Goal: Check status

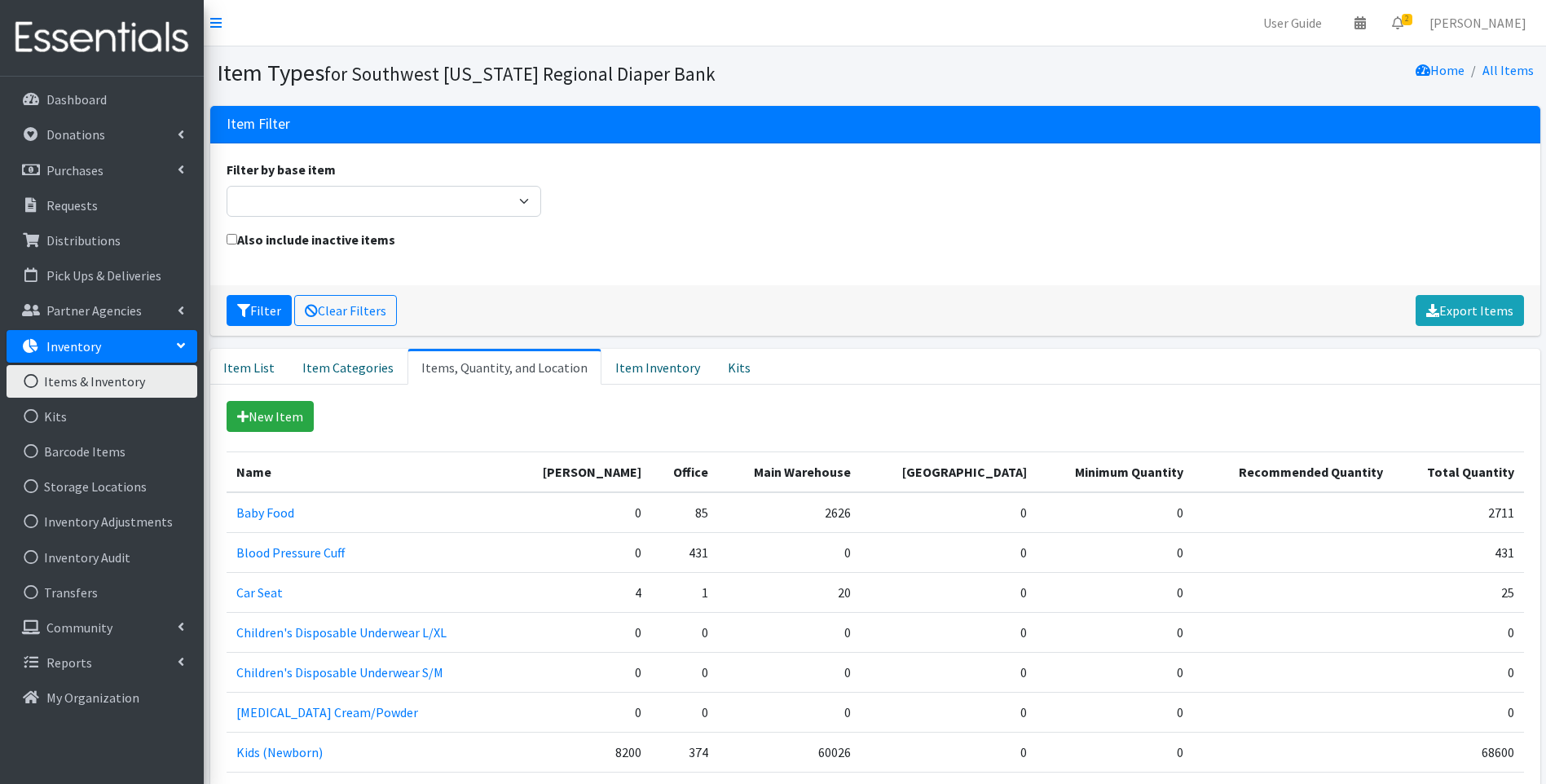
scroll to position [513, 0]
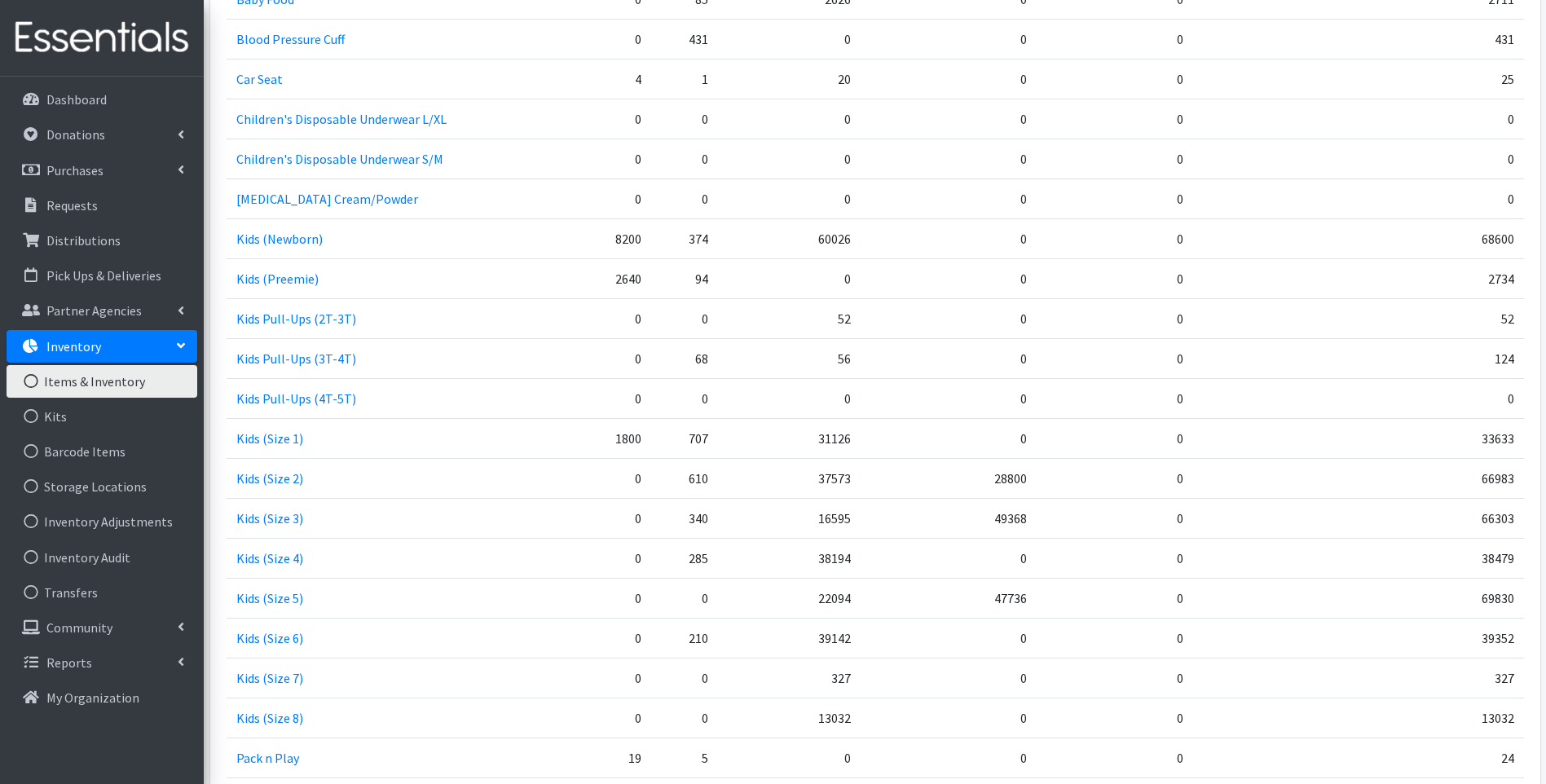
click at [118, 29] on img at bounding box center [102, 38] width 190 height 54
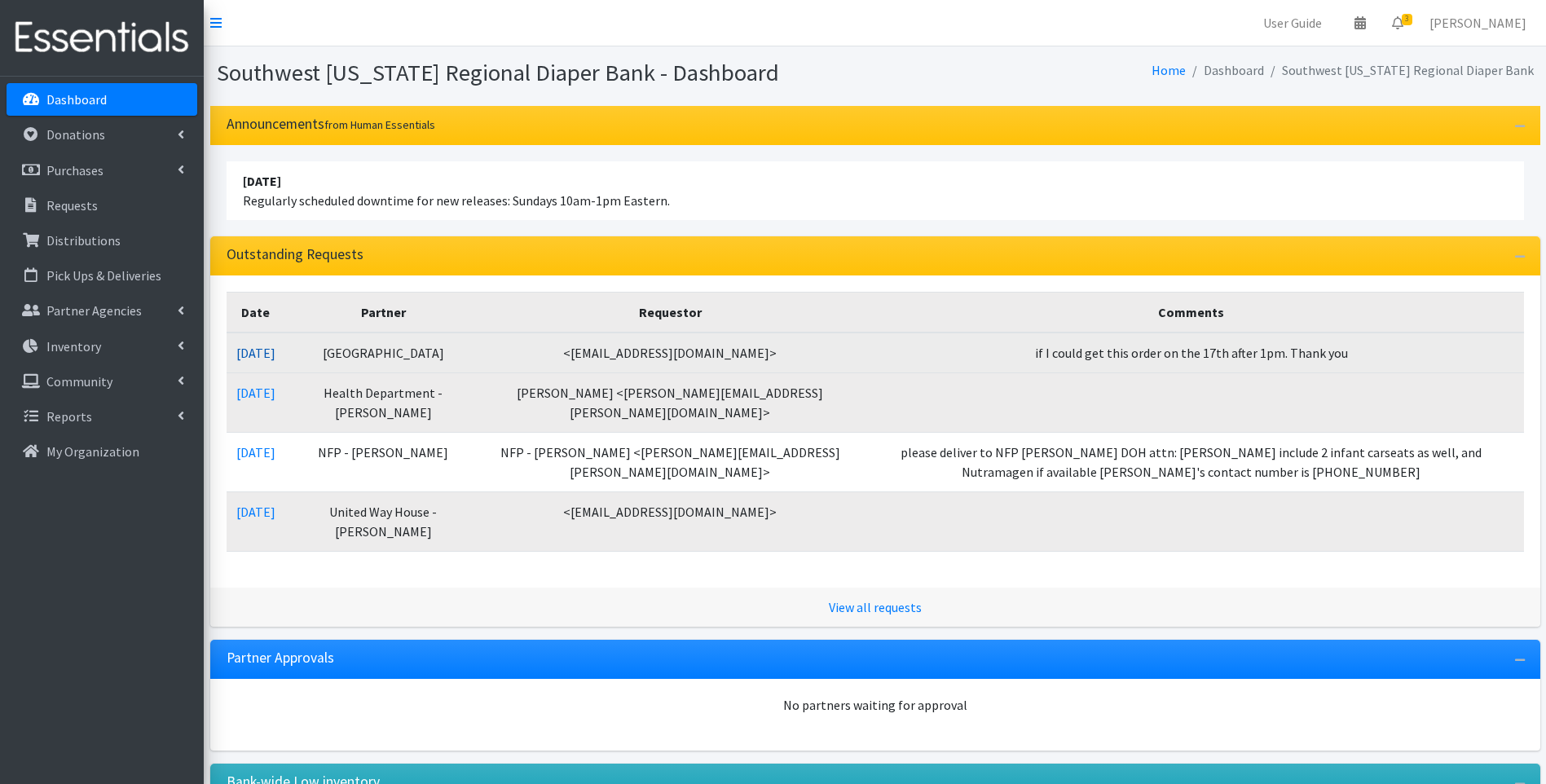
click at [271, 350] on link "[DATE]" at bounding box center [255, 353] width 39 height 16
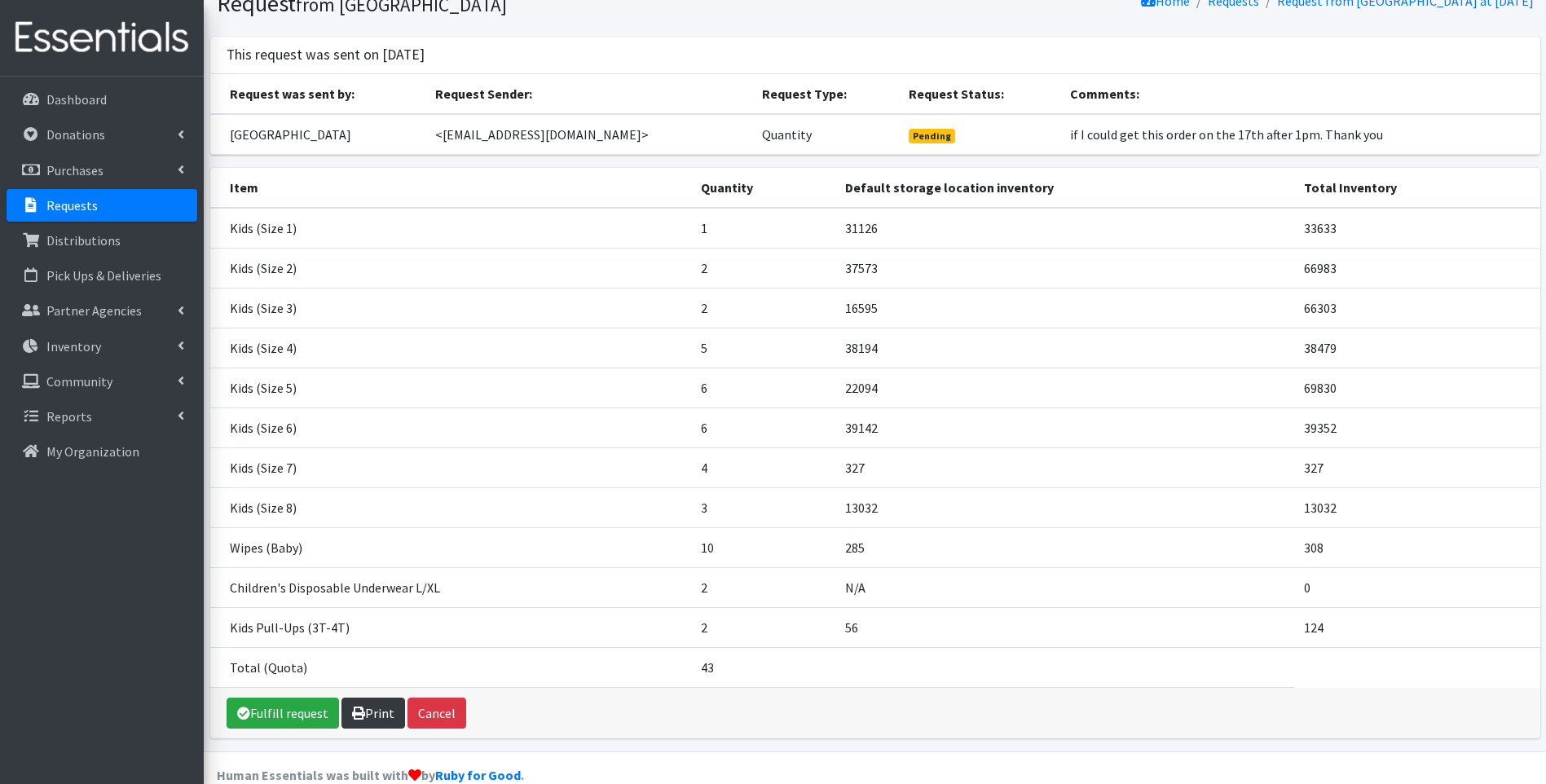
scroll to position [98, 0]
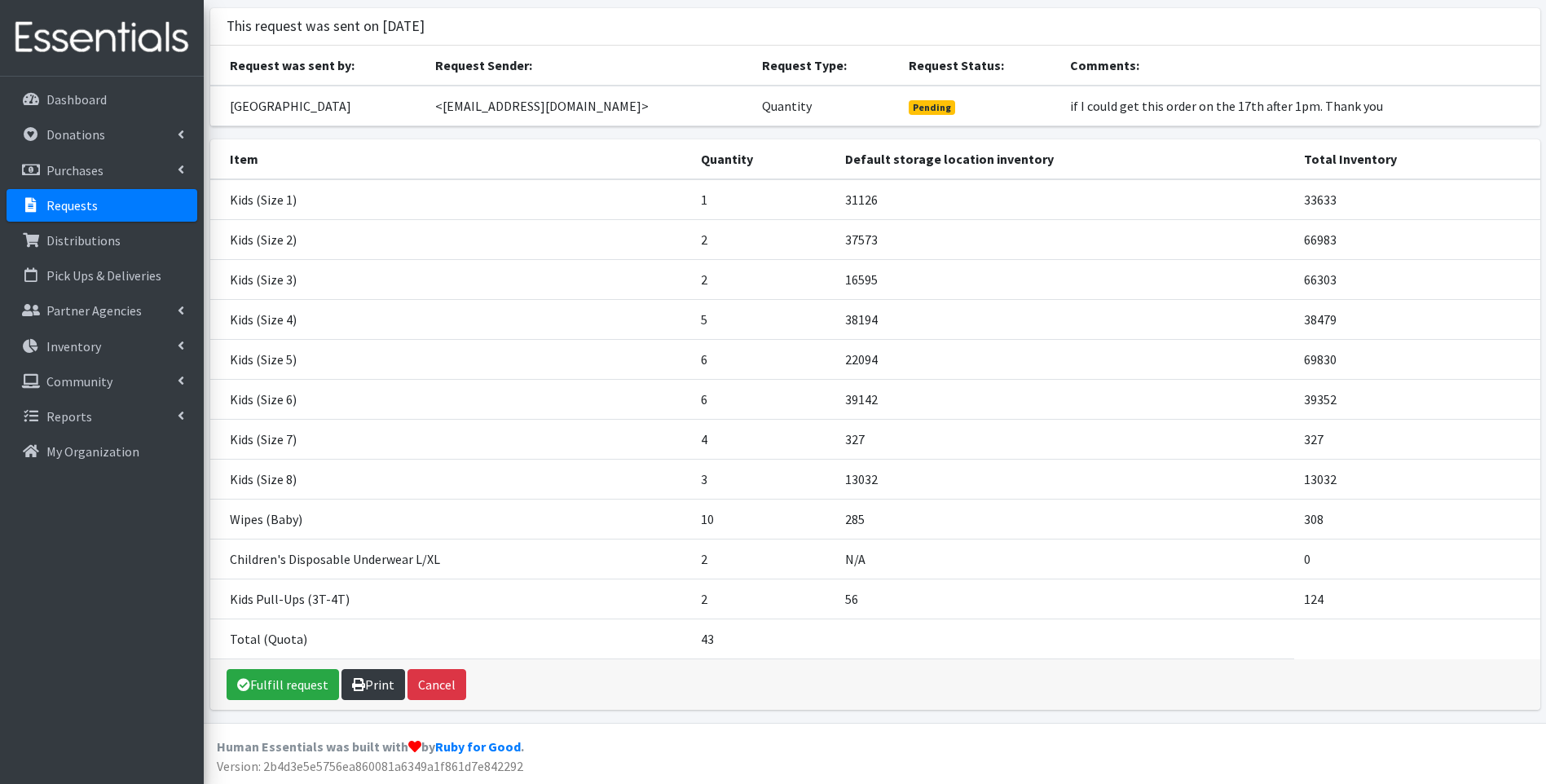
click at [352, 686] on icon at bounding box center [358, 683] width 13 height 13
